Goal: Information Seeking & Learning: Check status

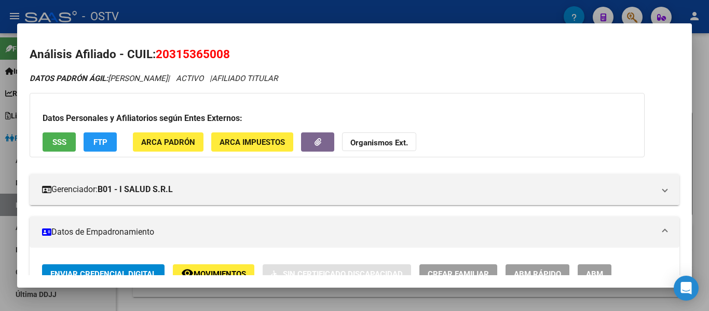
scroll to position [519, 0]
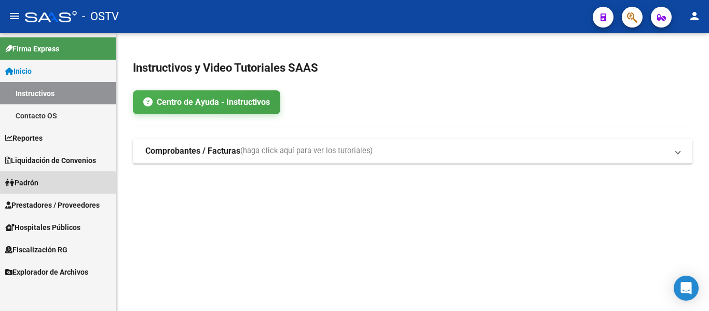
click at [30, 186] on span "Padrón" at bounding box center [21, 182] width 33 height 11
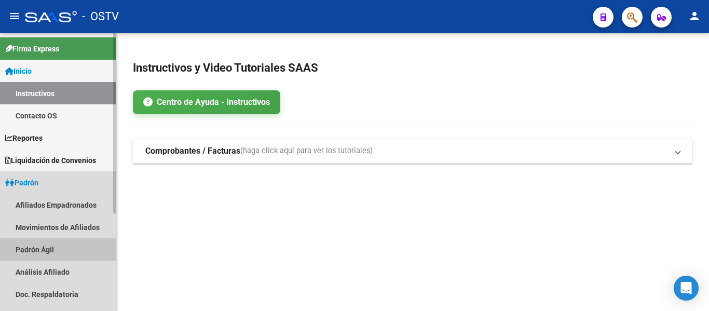
click at [35, 248] on link "Padrón Ágil" at bounding box center [58, 249] width 116 height 22
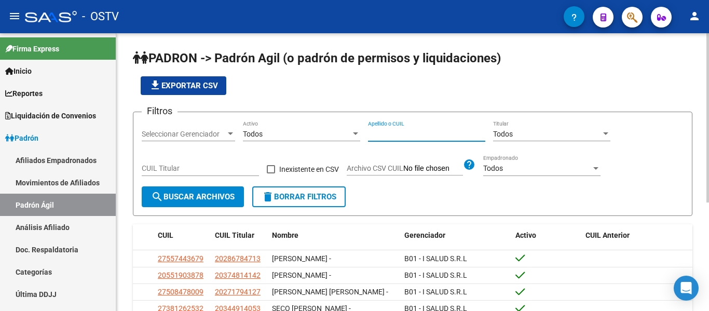
click at [411, 132] on input "Apellido o CUIL" at bounding box center [426, 134] width 117 height 9
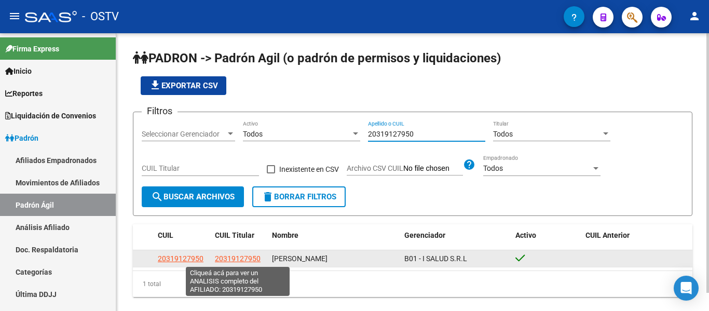
type input "20319127950"
click at [240, 256] on span "20319127950" at bounding box center [238, 258] width 46 height 8
type textarea "20319127950"
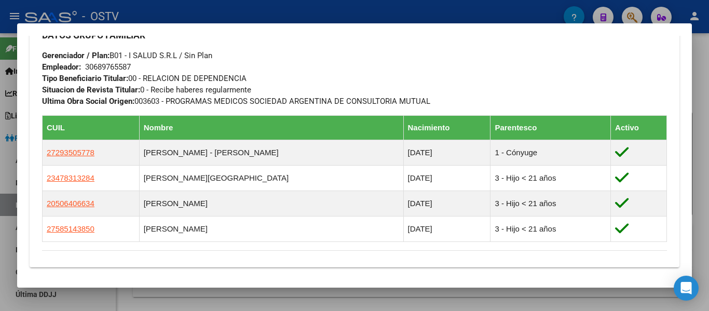
scroll to position [628, 0]
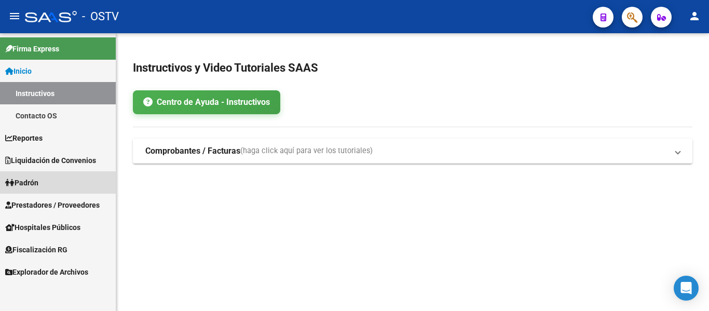
click at [28, 185] on span "Padrón" at bounding box center [21, 182] width 33 height 11
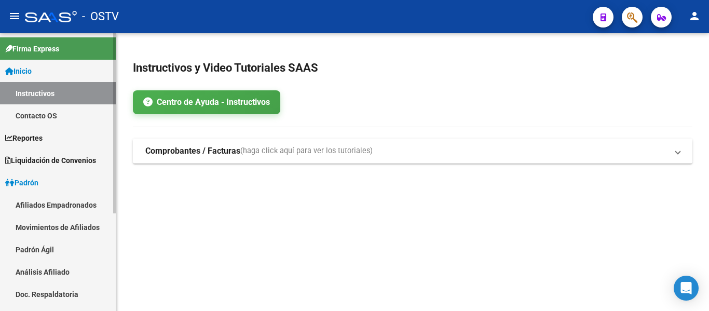
click at [34, 249] on link "Padrón Ágil" at bounding box center [58, 249] width 116 height 22
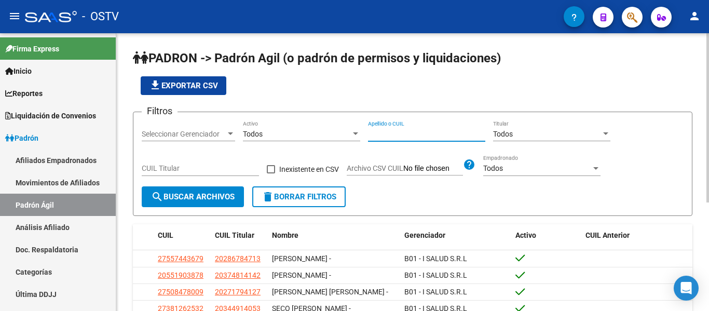
click at [446, 134] on input "Apellido o CUIL" at bounding box center [426, 134] width 117 height 9
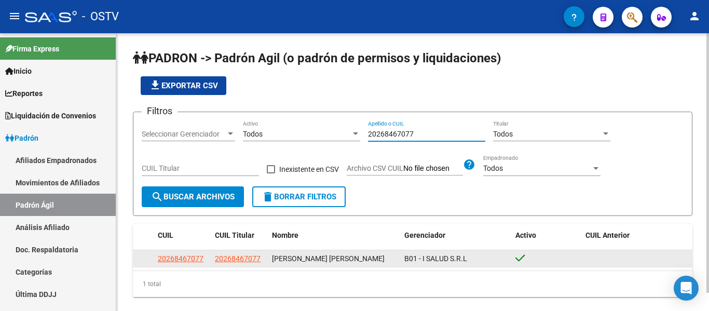
type input "20268467077"
click at [229, 264] on app-link-go-to "20268467077" at bounding box center [238, 259] width 46 height 12
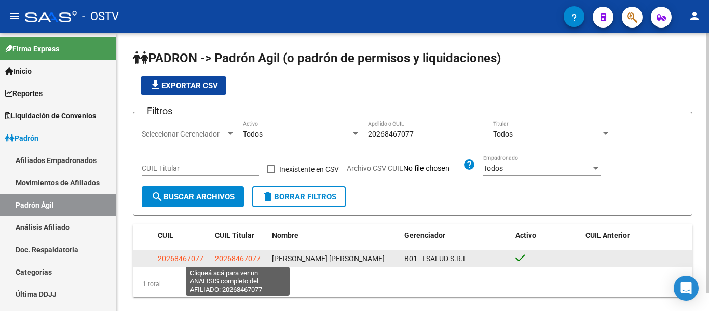
click at [239, 257] on span "20268467077" at bounding box center [238, 258] width 46 height 8
type textarea "20268467077"
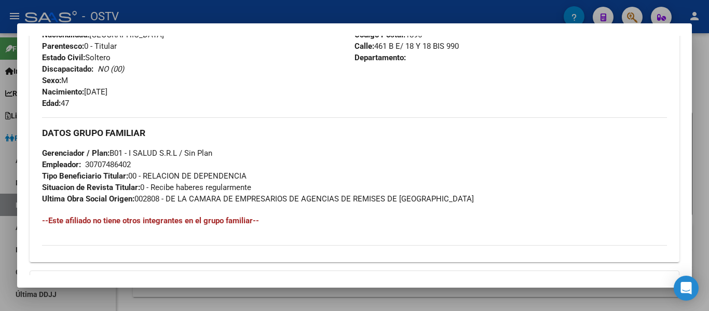
scroll to position [539, 0]
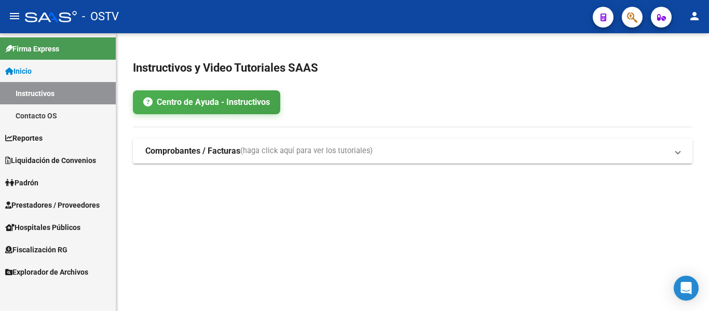
click at [27, 179] on span "Padrón" at bounding box center [21, 182] width 33 height 11
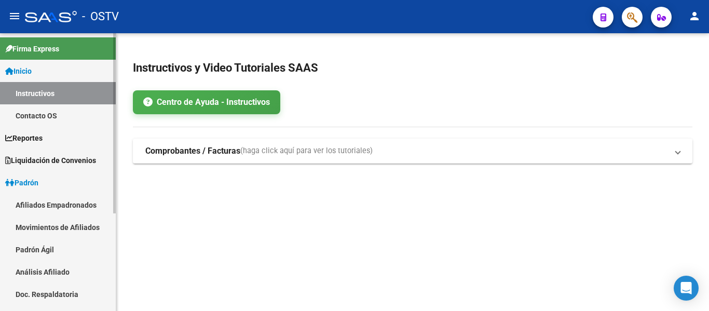
click at [25, 254] on link "Padrón Ágil" at bounding box center [58, 249] width 116 height 22
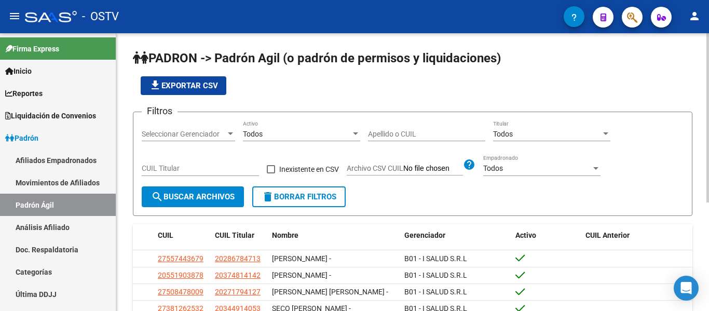
click at [405, 138] on input "Apellido o CUIL" at bounding box center [426, 134] width 117 height 9
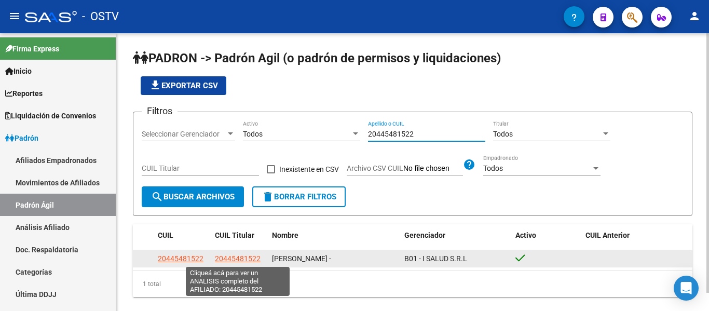
type input "20445481522"
click at [232, 261] on span "20445481522" at bounding box center [238, 258] width 46 height 8
type textarea "20445481522"
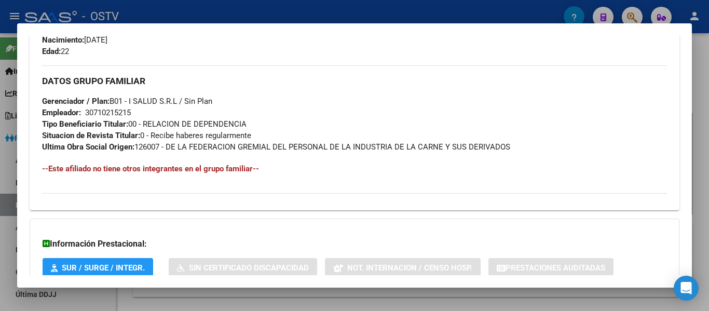
scroll to position [539, 0]
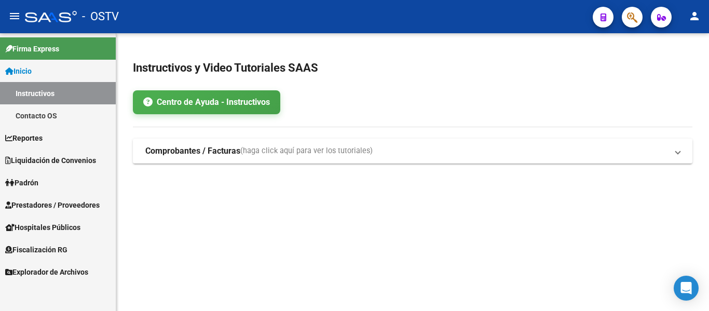
click at [25, 183] on span "Padrón" at bounding box center [21, 182] width 33 height 11
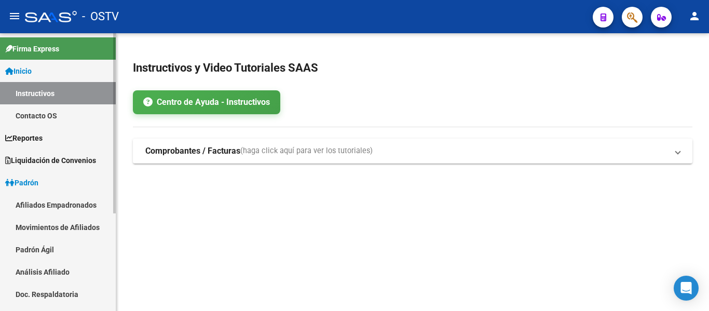
click at [37, 245] on link "Padrón Ágil" at bounding box center [58, 249] width 116 height 22
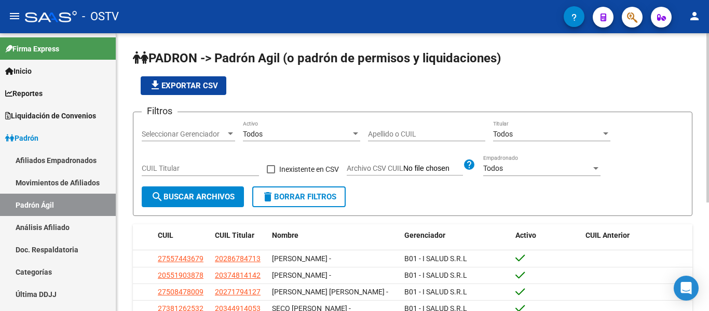
click at [394, 133] on input "Apellido o CUIL" at bounding box center [426, 134] width 117 height 9
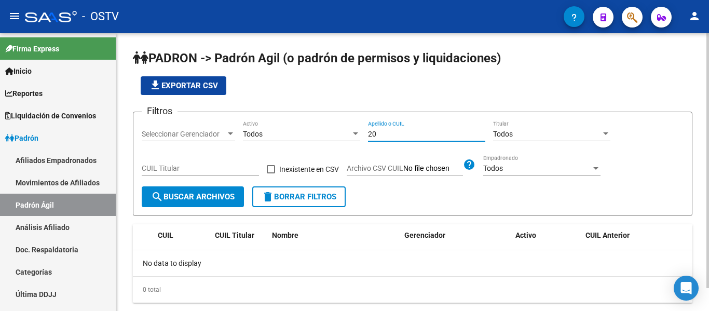
type input "2"
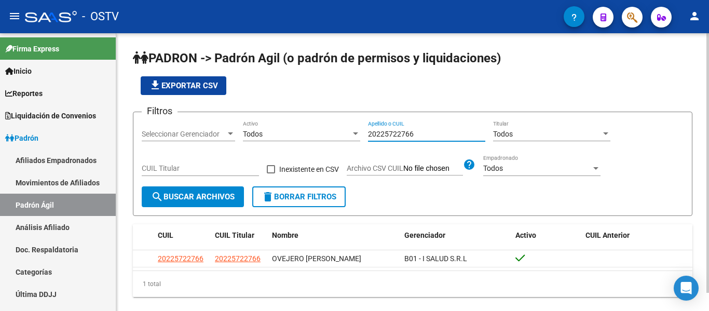
type input "20225722766"
